Goal: Find contact information: Find contact information

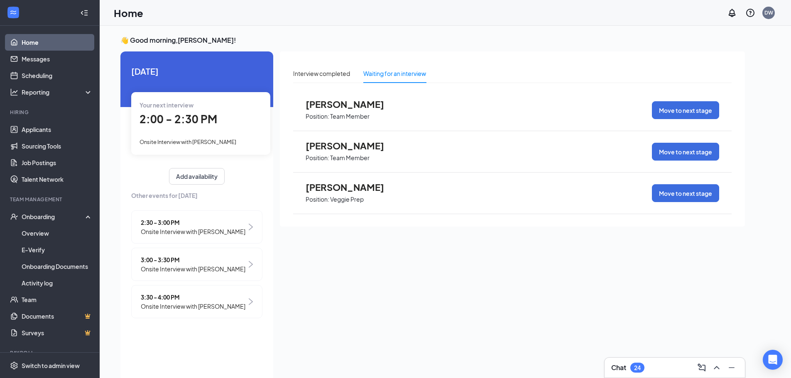
scroll to position [3, 0]
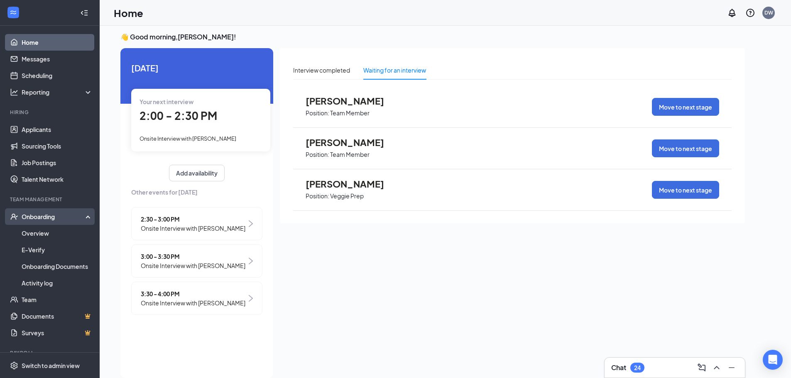
click at [41, 216] on div "Onboarding" at bounding box center [54, 217] width 64 height 8
click at [38, 219] on div "Onboarding" at bounding box center [54, 217] width 64 height 8
click at [36, 232] on link "Overview" at bounding box center [57, 233] width 71 height 17
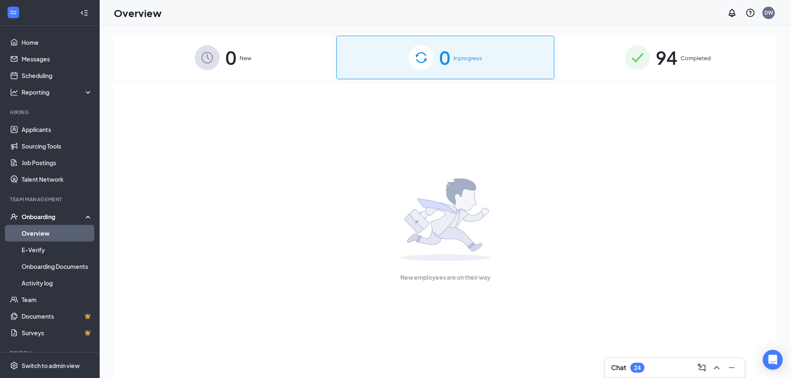
click at [682, 52] on div "94 Completed" at bounding box center [667, 58] width 218 height 44
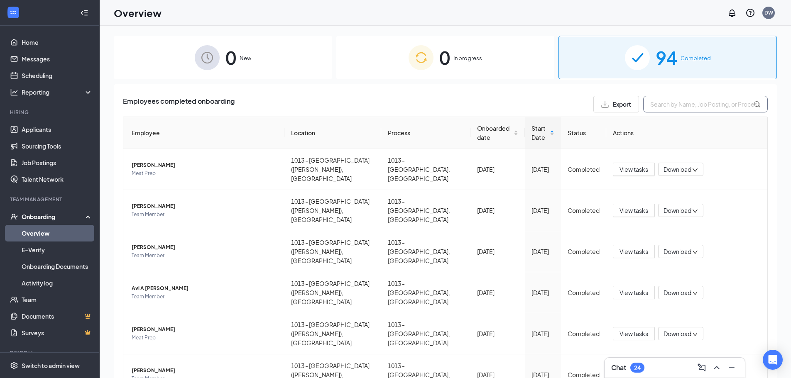
click at [668, 102] on input "text" at bounding box center [705, 104] width 125 height 17
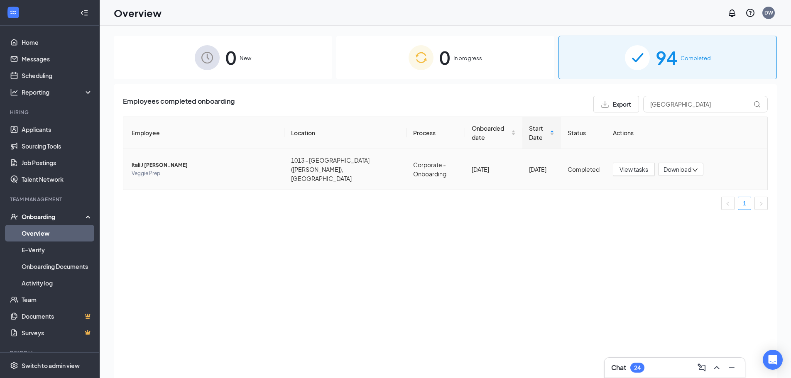
click at [137, 161] on span "Itali J [PERSON_NAME]" at bounding box center [205, 165] width 146 height 8
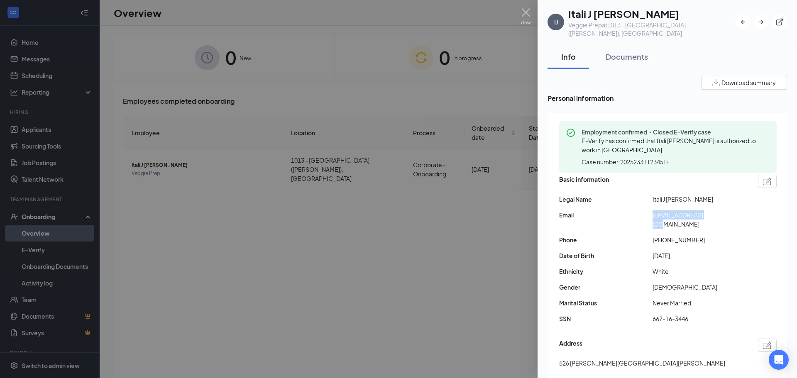
drag, startPoint x: 653, startPoint y: 210, endPoint x: 708, endPoint y: 207, distance: 55.7
click at [708, 210] on span "[EMAIL_ADDRESS][DOMAIN_NAME]" at bounding box center [699, 219] width 93 height 18
copy span "[EMAIL_ADDRESS][DOMAIN_NAME]"
drag, startPoint x: 661, startPoint y: 222, endPoint x: 694, endPoint y: 220, distance: 32.9
click at [694, 235] on span "[PHONE_NUMBER]" at bounding box center [699, 239] width 93 height 9
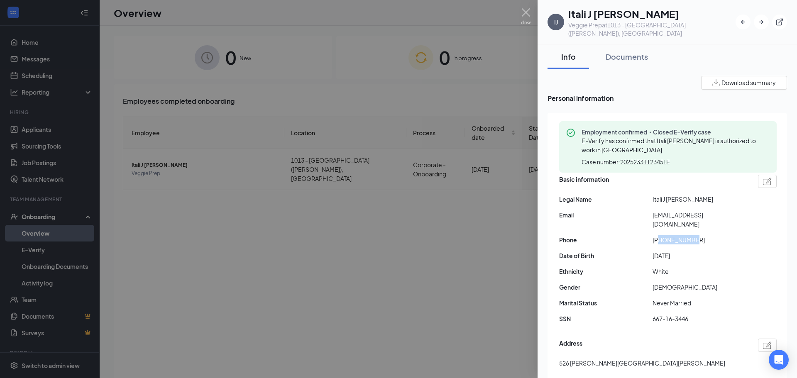
copy span "7062398801"
click at [521, 11] on img at bounding box center [526, 16] width 10 height 16
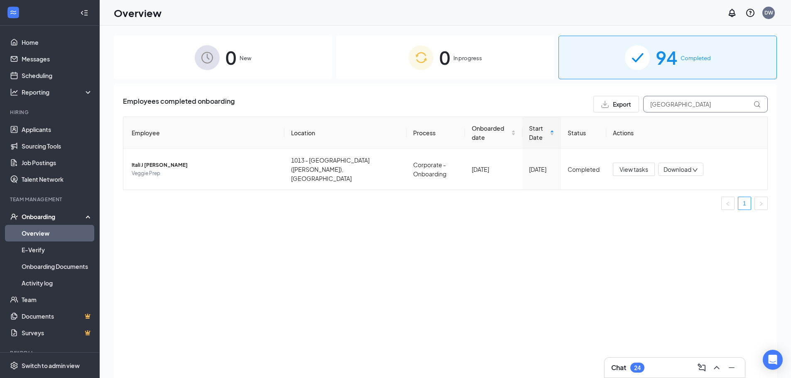
click at [690, 107] on input "[GEOGRAPHIC_DATA]" at bounding box center [705, 104] width 125 height 17
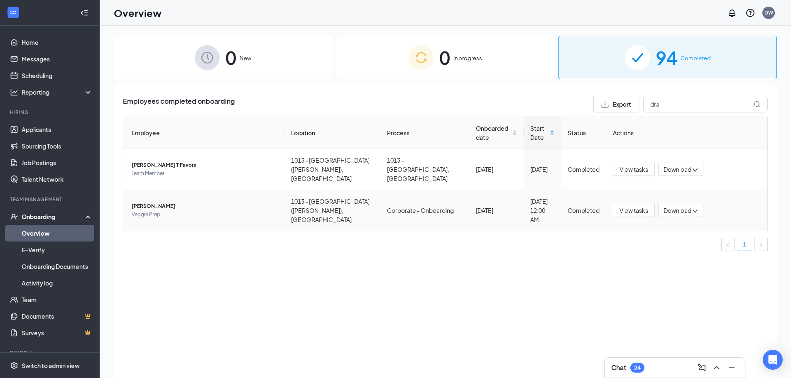
click at [154, 202] on span "[PERSON_NAME]" at bounding box center [205, 206] width 146 height 8
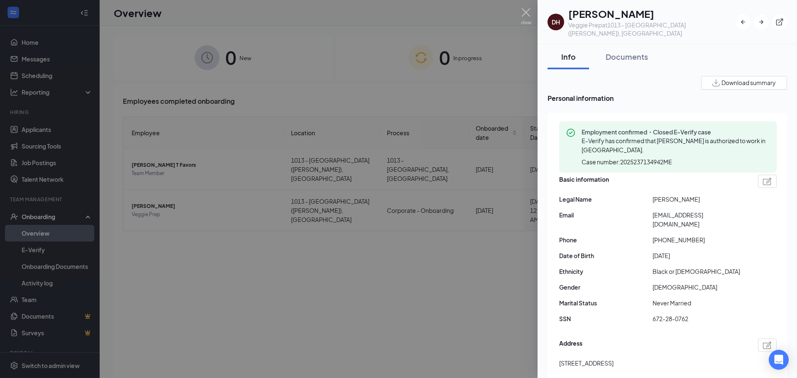
drag, startPoint x: 654, startPoint y: 190, endPoint x: 693, endPoint y: 190, distance: 39.0
click at [693, 195] on span "[PERSON_NAME]" at bounding box center [699, 199] width 93 height 9
copy span "[PERSON_NAME]"
drag, startPoint x: 652, startPoint y: 208, endPoint x: 725, endPoint y: 206, distance: 73.1
click at [725, 210] on div "Email [EMAIL_ADDRESS][DOMAIN_NAME]" at bounding box center [668, 219] width 218 height 18
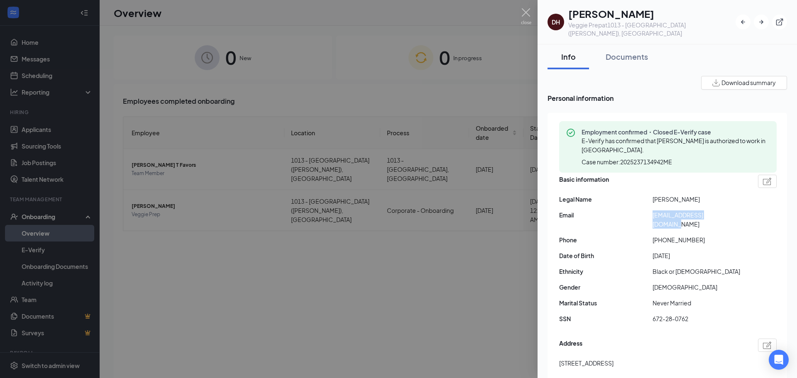
copy div "[EMAIL_ADDRESS][DOMAIN_NAME]"
drag, startPoint x: 660, startPoint y: 223, endPoint x: 693, endPoint y: 222, distance: 33.6
click at [693, 235] on span "[PHONE_NUMBER]" at bounding box center [699, 239] width 93 height 9
copy span "7064388332"
click at [528, 13] on img at bounding box center [526, 16] width 10 height 16
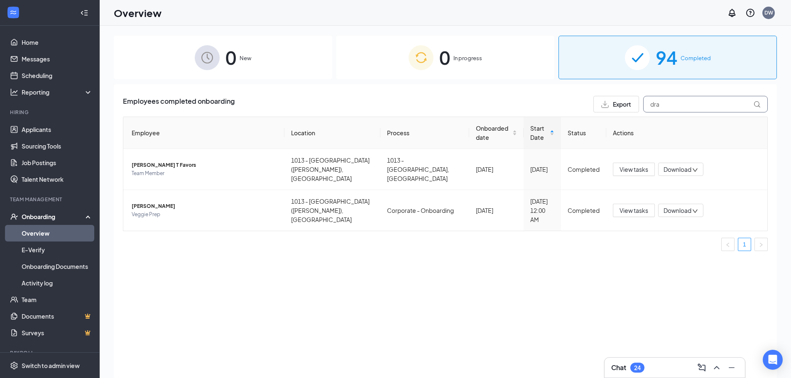
click at [673, 103] on input "dra" at bounding box center [705, 104] width 125 height 17
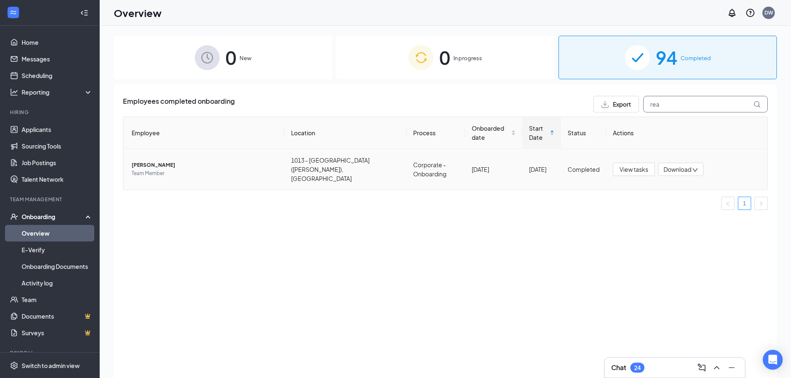
type input "rea"
click at [145, 161] on span "[PERSON_NAME]" at bounding box center [205, 165] width 146 height 8
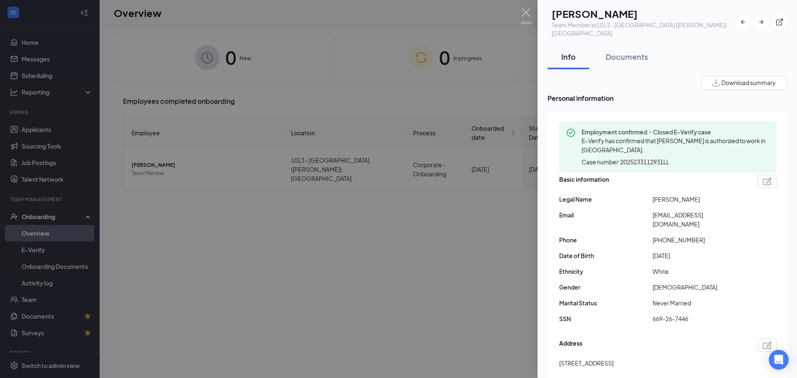
drag, startPoint x: 652, startPoint y: 192, endPoint x: 699, endPoint y: 189, distance: 46.6
click at [699, 195] on div "Legal Name [PERSON_NAME]" at bounding box center [668, 199] width 218 height 9
copy div "[PERSON_NAME]"
drag, startPoint x: 652, startPoint y: 208, endPoint x: 735, endPoint y: 211, distance: 83.1
click at [735, 211] on div "Email [EMAIL_ADDRESS][DOMAIN_NAME]" at bounding box center [668, 219] width 218 height 18
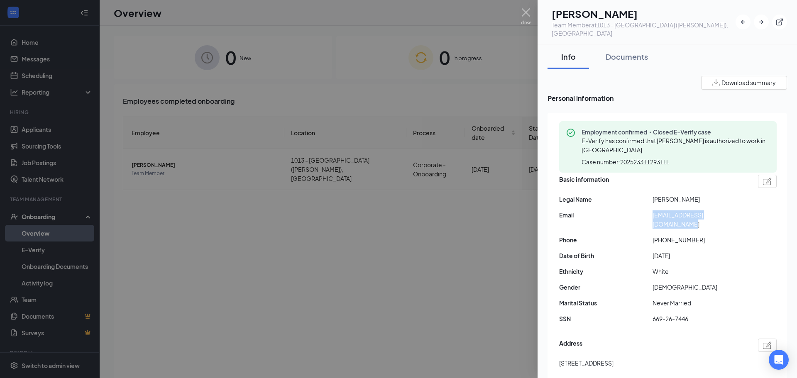
copy div "[EMAIL_ADDRESS][DOMAIN_NAME]"
drag, startPoint x: 659, startPoint y: 223, endPoint x: 702, endPoint y: 223, distance: 43.6
click at [702, 235] on span "[PHONE_NUMBER]" at bounding box center [699, 239] width 93 height 9
copy span "6787809469"
